Goal: Information Seeking & Learning: Learn about a topic

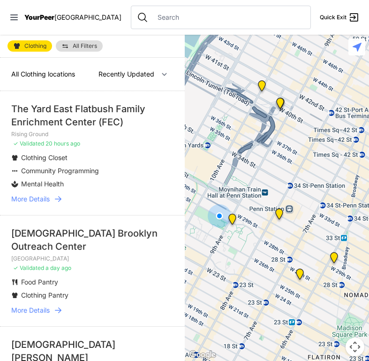
select select "nearby"
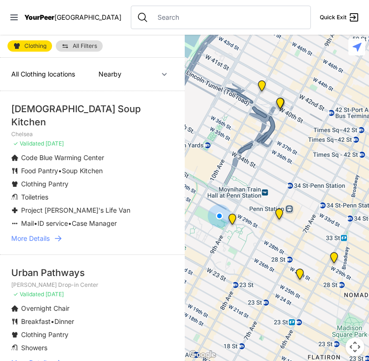
click at [231, 220] on img "Chelsea" at bounding box center [233, 221] width 12 height 15
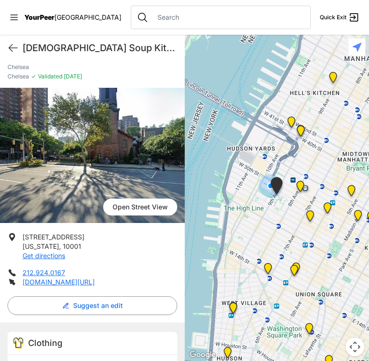
scroll to position [21, 0]
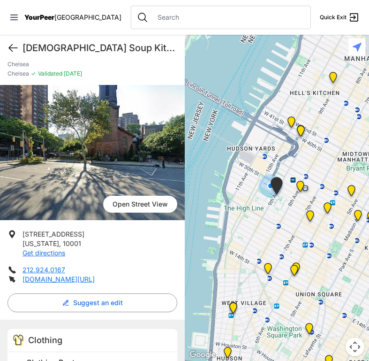
click at [12, 42] on icon at bounding box center [13, 47] width 11 height 11
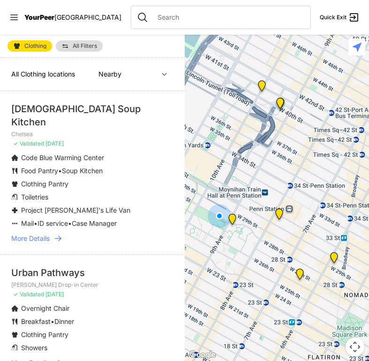
click at [281, 215] on img "Antonio Olivieri Drop-in Center" at bounding box center [280, 215] width 12 height 15
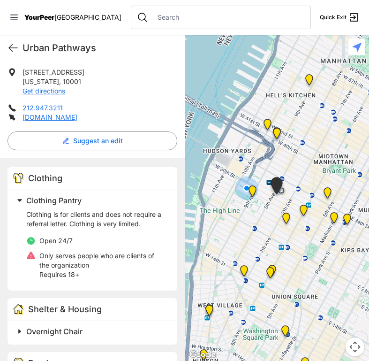
scroll to position [254, 0]
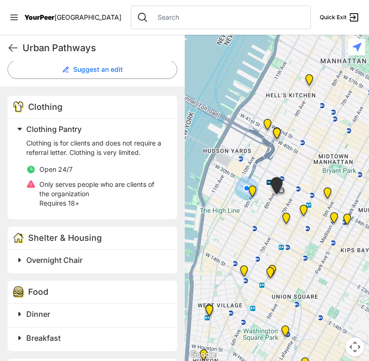
click at [287, 216] on img "New Location, Headquarters" at bounding box center [287, 220] width 12 height 15
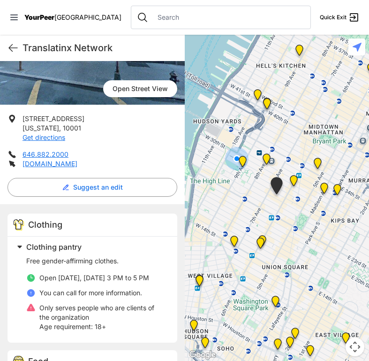
scroll to position [138, 0]
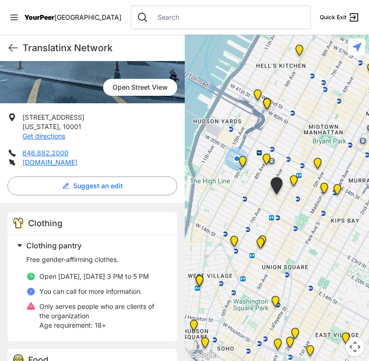
click at [294, 178] on img "Headquarters" at bounding box center [294, 182] width 12 height 15
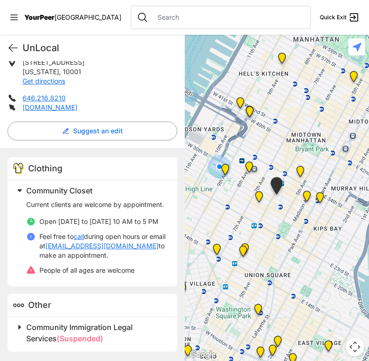
scroll to position [202, 0]
click at [253, 111] on img "Metro Baptist Church" at bounding box center [250, 113] width 12 height 15
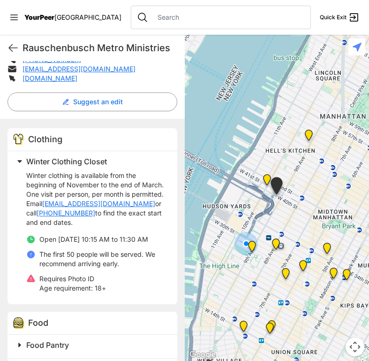
scroll to position [232, 0]
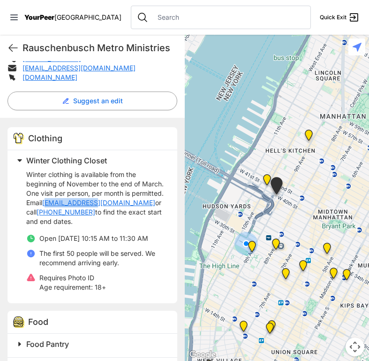
drag, startPoint x: 137, startPoint y: 203, endPoint x: 80, endPoint y: 205, distance: 56.8
click at [80, 205] on p "Winter clothing is available from the beginning of November to the end of March…" at bounding box center [96, 198] width 140 height 56
copy link "[EMAIL_ADDRESS][DOMAIN_NAME]"
click at [277, 184] on img "Metro Baptist Church" at bounding box center [277, 187] width 16 height 21
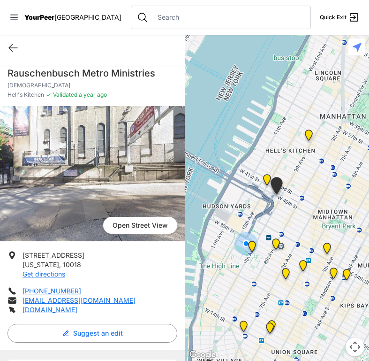
scroll to position [394, 0]
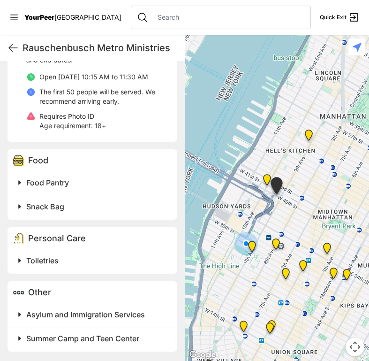
click at [24, 258] on span at bounding box center [137, 260] width 248 height 13
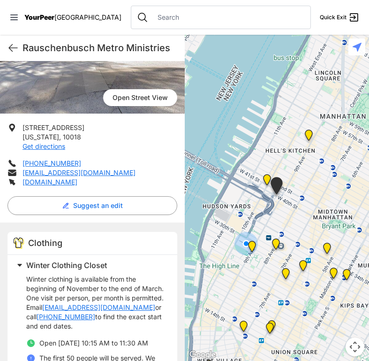
scroll to position [108, 0]
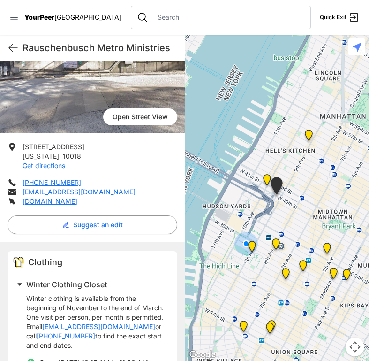
click at [268, 179] on img "New York" at bounding box center [267, 181] width 12 height 15
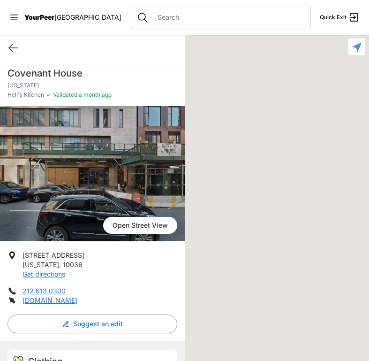
click at [267, 177] on div at bounding box center [277, 198] width 185 height 326
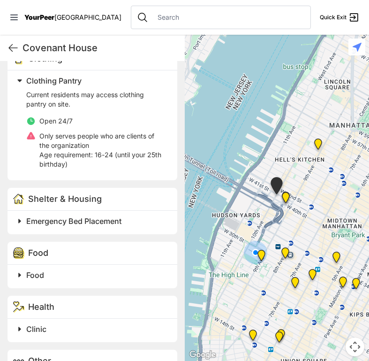
scroll to position [304, 0]
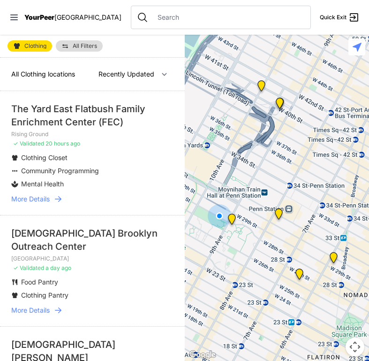
select select "nearby"
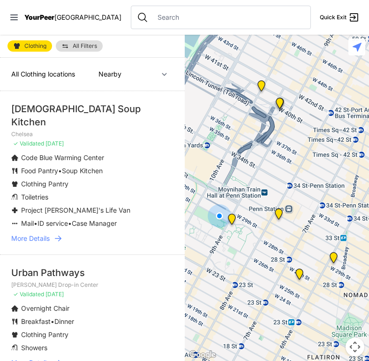
scroll to position [158, 0]
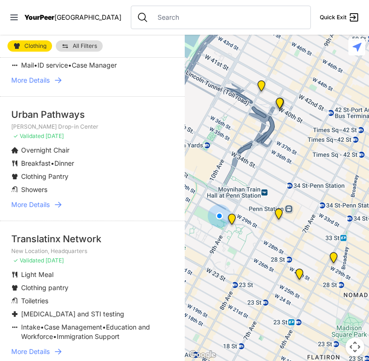
click at [59, 202] on icon at bounding box center [58, 205] width 7 height 6
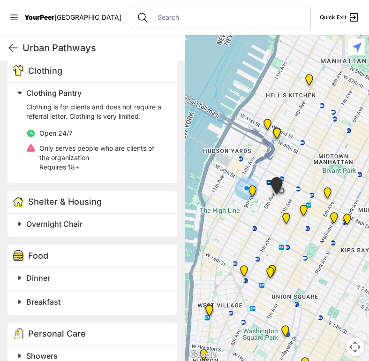
scroll to position [308, 0]
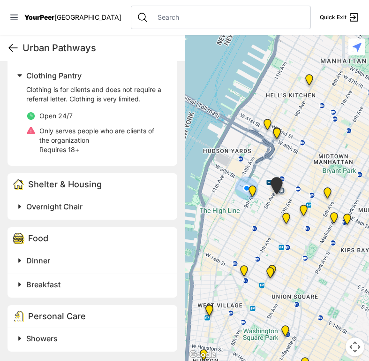
click at [10, 48] on icon at bounding box center [13, 47] width 11 height 11
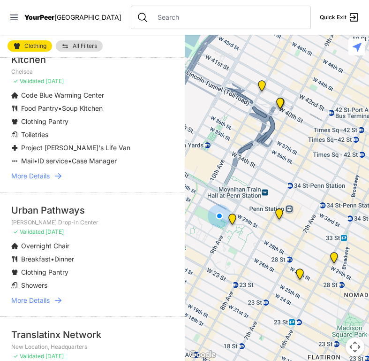
scroll to position [63, 0]
click at [51, 295] on link "More Details" at bounding box center [92, 299] width 162 height 9
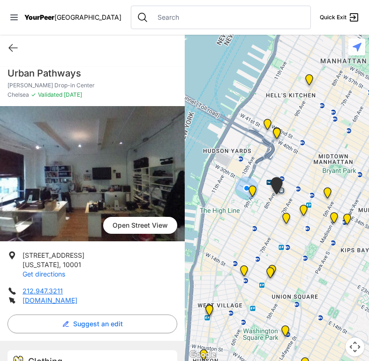
scroll to position [10, 0]
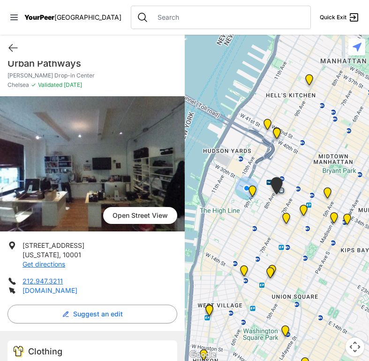
click at [65, 291] on link "[DOMAIN_NAME]" at bounding box center [50, 290] width 55 height 8
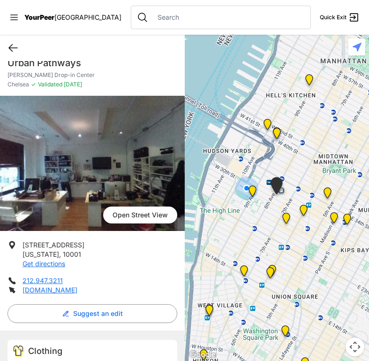
click at [15, 44] on icon at bounding box center [13, 47] width 11 height 11
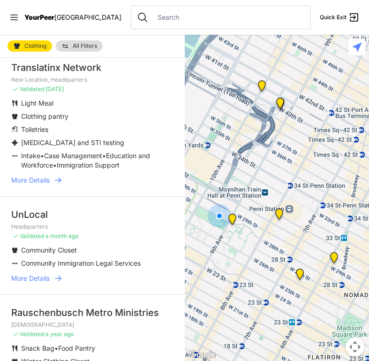
scroll to position [380, 0]
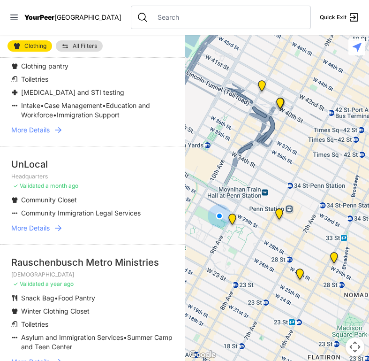
click at [55, 223] on icon at bounding box center [58, 227] width 9 height 9
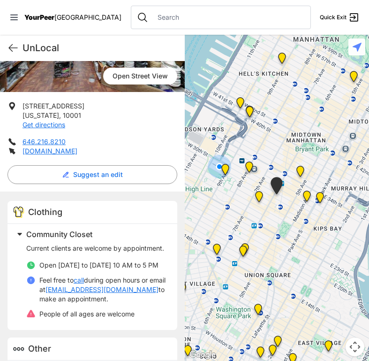
scroll to position [202, 0]
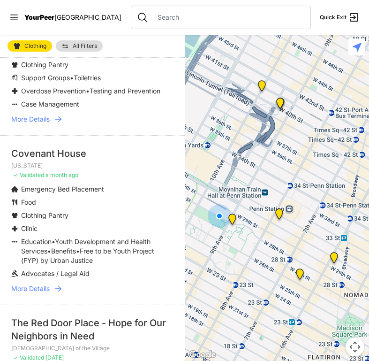
scroll to position [774, 0]
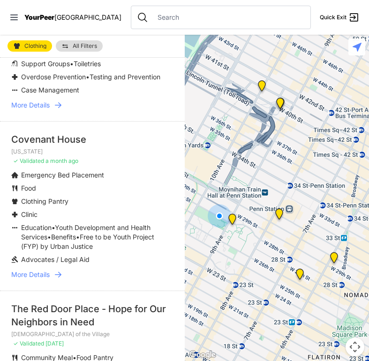
click at [77, 223] on span "Youth Development and Health Services" at bounding box center [86, 231] width 130 height 17
click at [58, 133] on div "Covenant House" at bounding box center [92, 139] width 162 height 13
click at [44, 270] on span "More Details" at bounding box center [30, 274] width 38 height 9
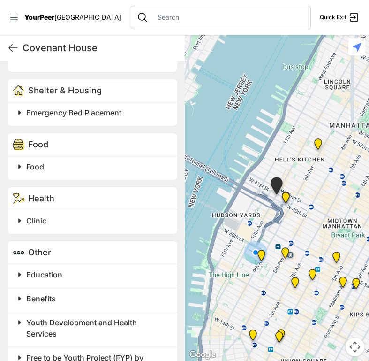
scroll to position [417, 0]
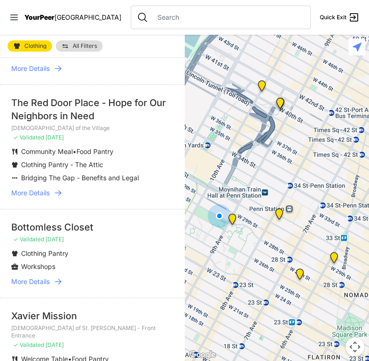
scroll to position [981, 0]
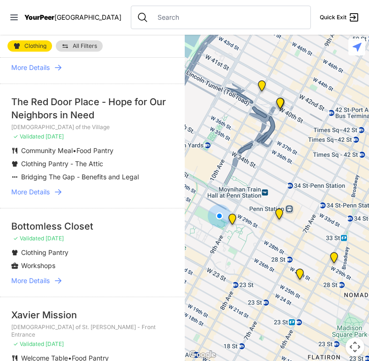
click at [64, 235] on span "[DATE]" at bounding box center [55, 238] width 18 height 7
click at [54, 276] on icon at bounding box center [58, 280] width 9 height 9
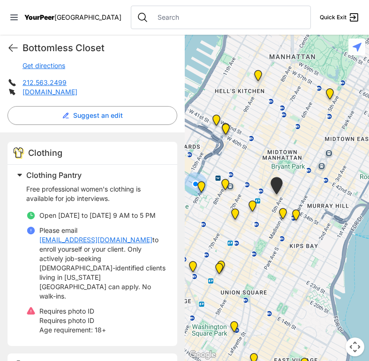
scroll to position [238, 0]
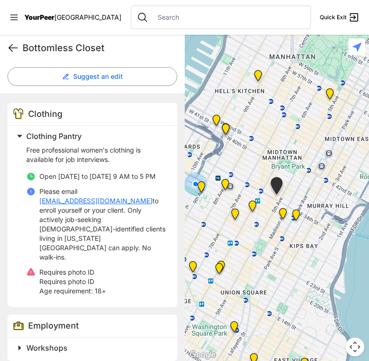
click at [13, 46] on icon at bounding box center [13, 47] width 11 height 11
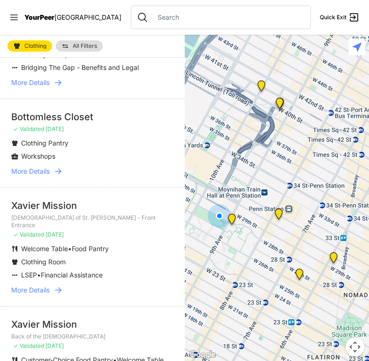
scroll to position [1089, 0]
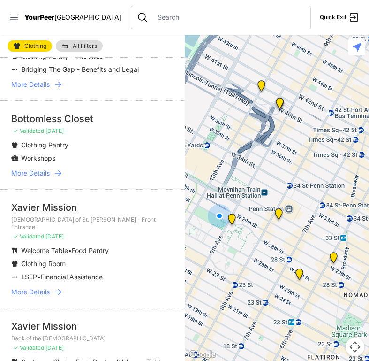
click at [50, 287] on span "More Details" at bounding box center [30, 291] width 38 height 9
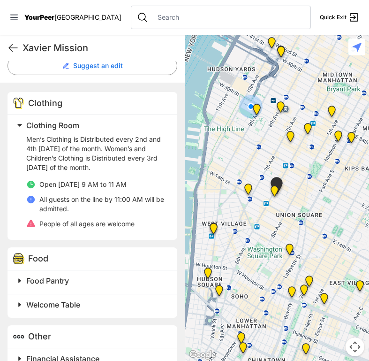
scroll to position [312, 0]
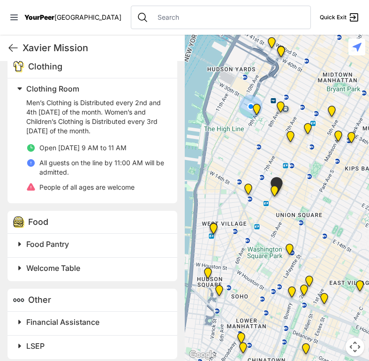
click at [52, 239] on span "Food Pantry" at bounding box center [47, 243] width 43 height 9
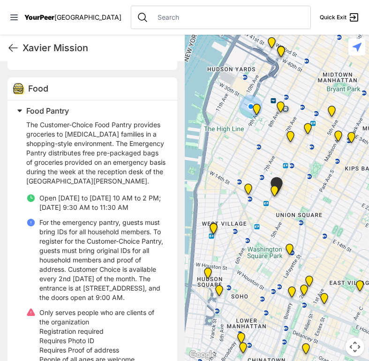
scroll to position [446, 0]
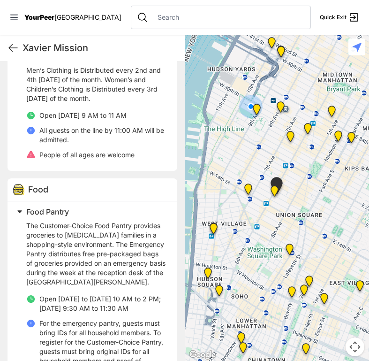
click at [62, 207] on span "Food Pantry" at bounding box center [47, 211] width 43 height 9
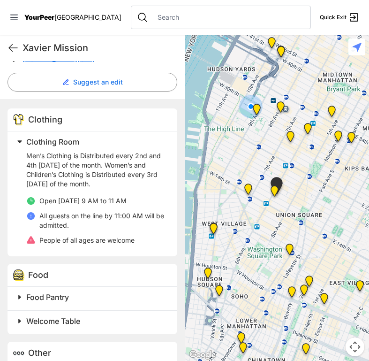
scroll to position [256, 0]
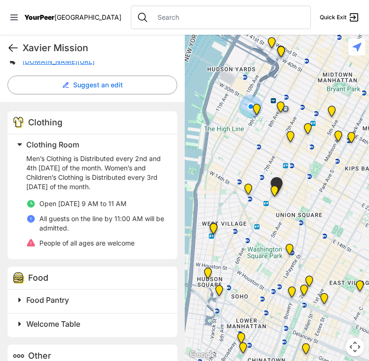
click at [12, 46] on icon at bounding box center [13, 47] width 11 height 11
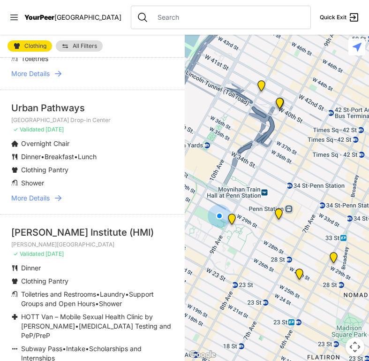
scroll to position [1927, 0]
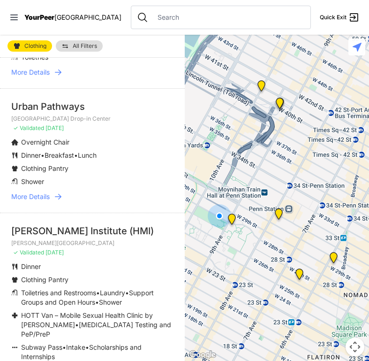
click at [99, 213] on li "Hetrick Martin Institute (HMI) Harvey Milk High School ✓ Validated 6 months ago…" at bounding box center [92, 307] width 185 height 188
click at [68, 311] on span "HOTT Van – Mobile Sexual Health Clinic by [PERSON_NAME]" at bounding box center [87, 319] width 132 height 17
